Goal: Check status: Check status

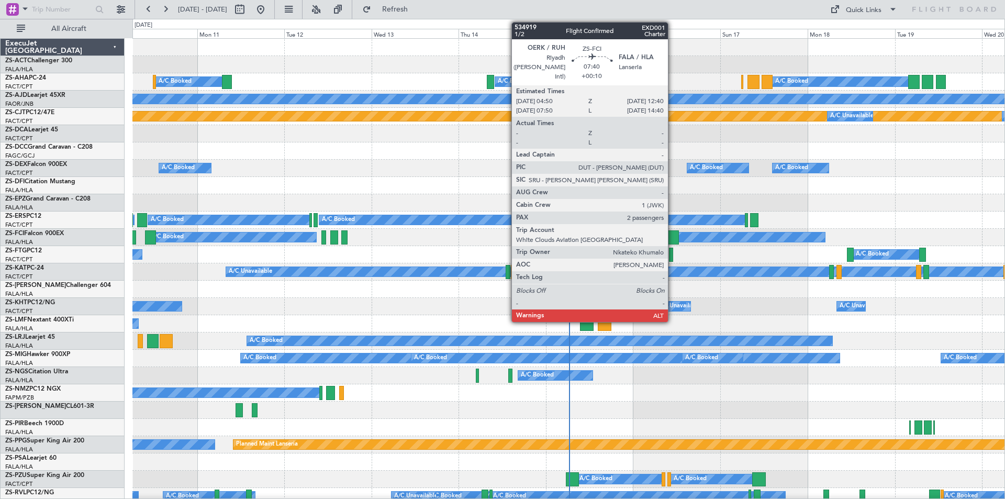
click at [673, 240] on div at bounding box center [664, 237] width 29 height 14
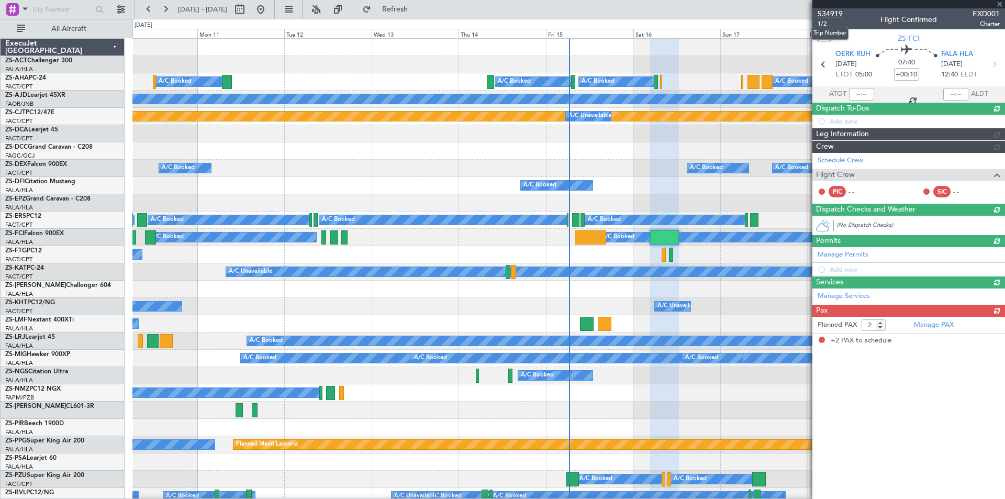
click at [841, 15] on span "534919" at bounding box center [830, 13] width 25 height 11
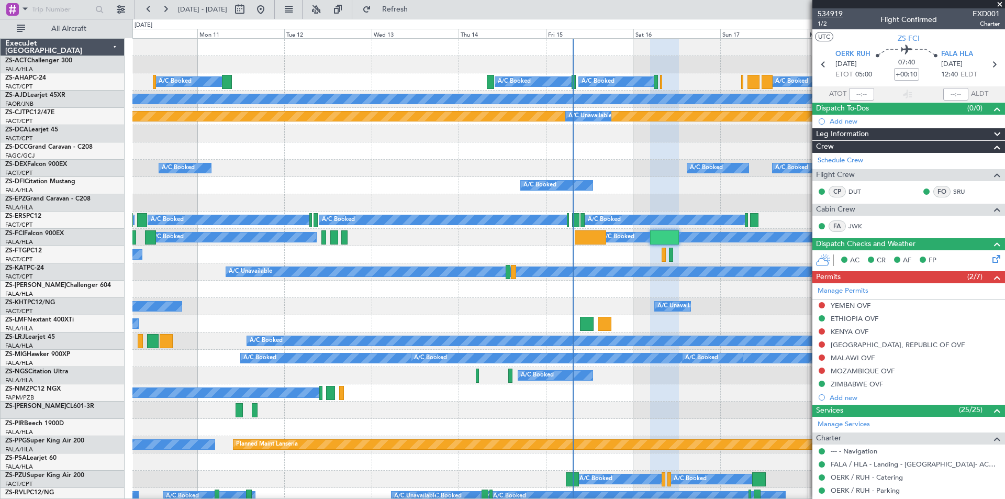
click at [826, 15] on span "534919" at bounding box center [830, 13] width 25 height 11
click at [269, 8] on button at bounding box center [260, 9] width 17 height 17
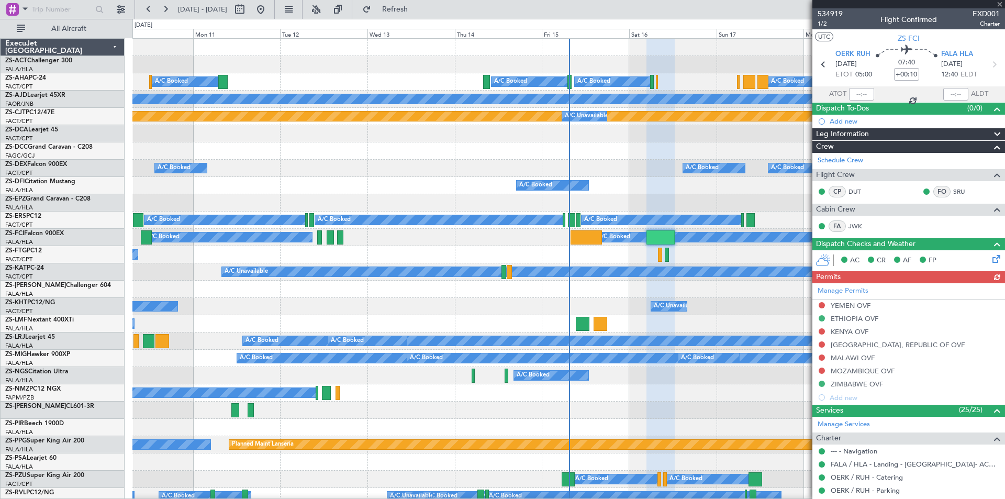
click at [1001, 4] on div at bounding box center [909, 4] width 193 height 8
click at [248, 12] on button at bounding box center [239, 9] width 17 height 17
select select "8"
select select "2025"
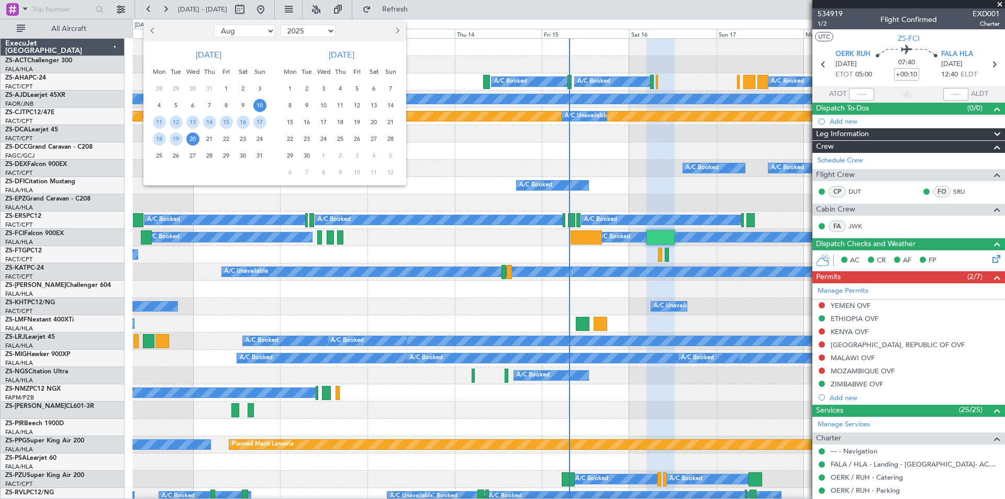
click at [244, 140] on span "23" at bounding box center [243, 138] width 13 height 13
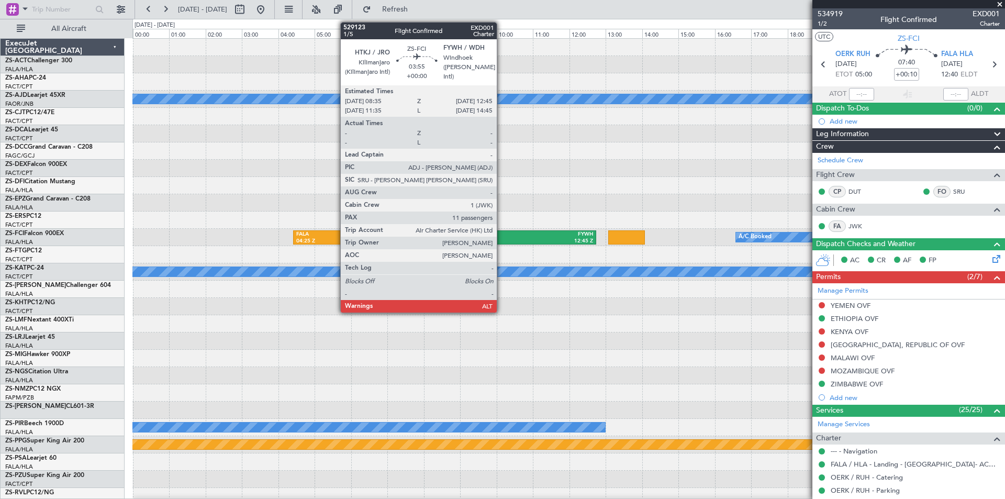
click at [502, 235] on div "HTKJ" at bounding box center [484, 234] width 73 height 7
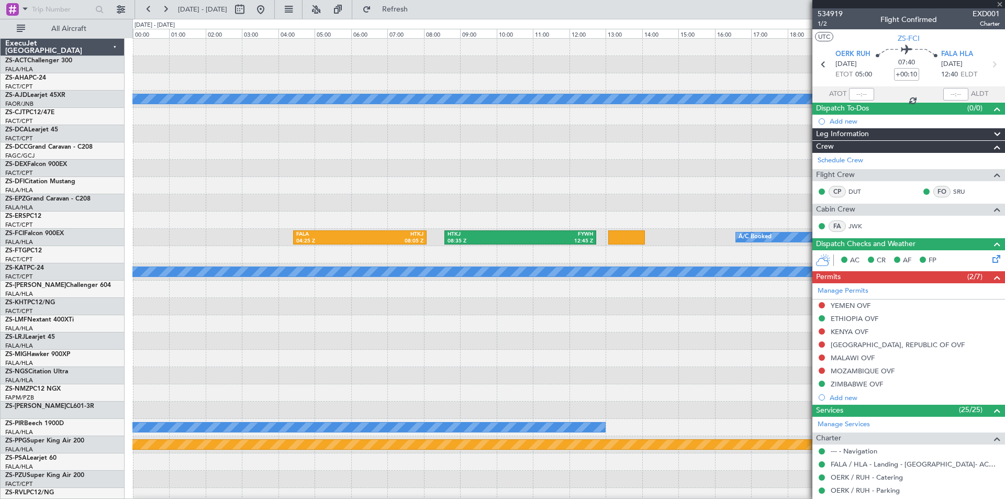
type input "11"
